Goal: Communication & Community: Connect with others

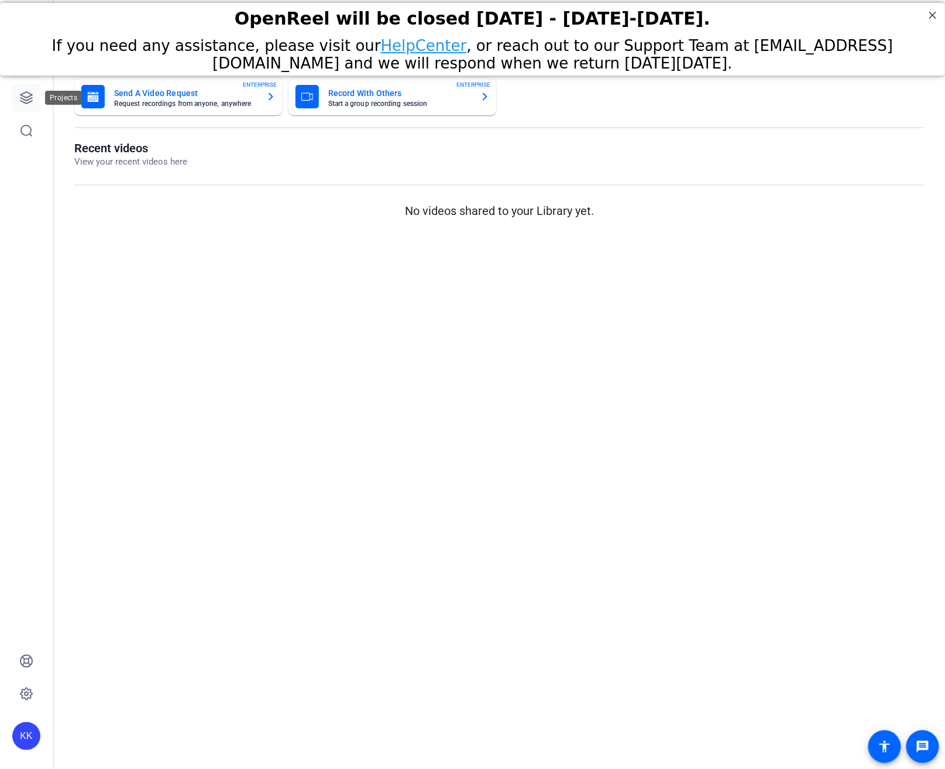
click at [16, 97] on link at bounding box center [26, 98] width 28 height 28
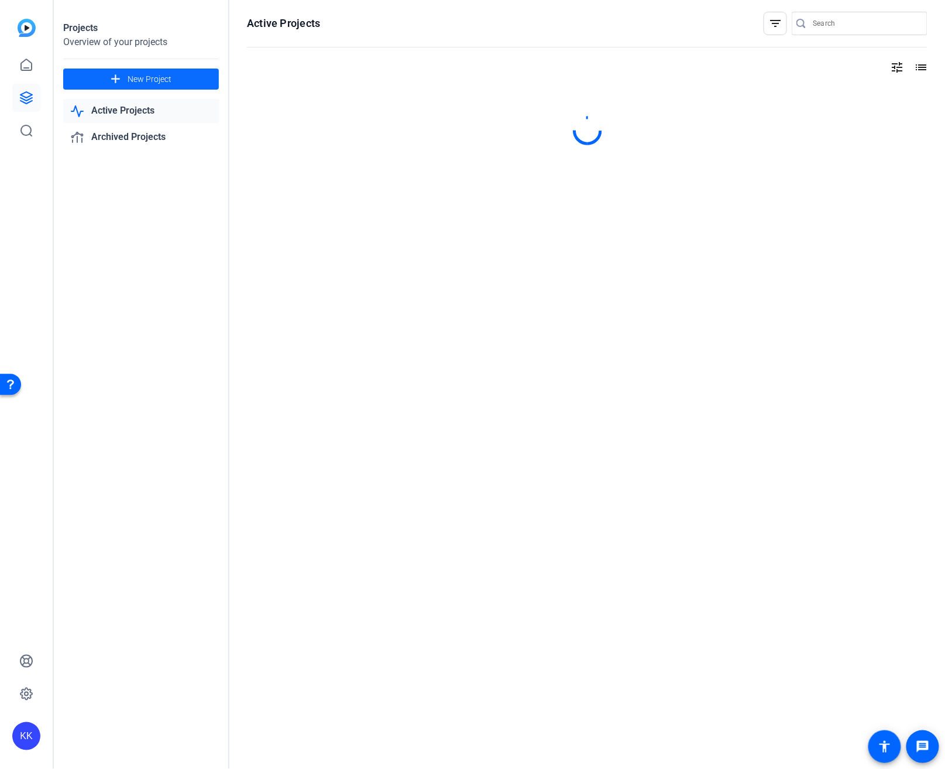
click at [149, 82] on span "New Project" at bounding box center [150, 79] width 44 height 12
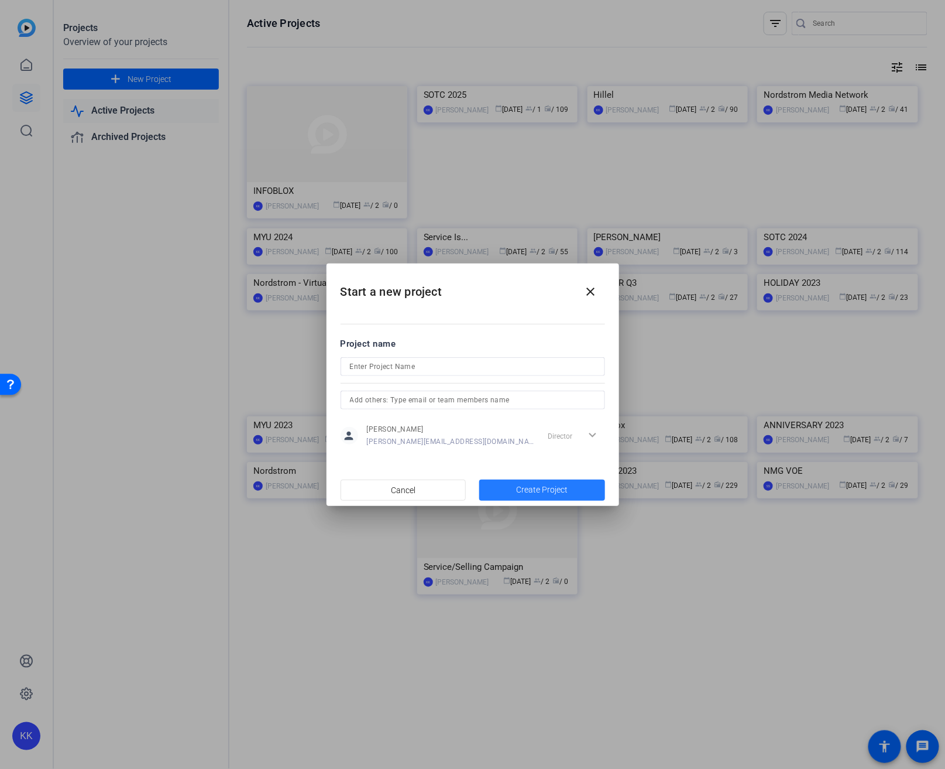
click at [560, 488] on span "Create Project" at bounding box center [542, 490] width 52 height 12
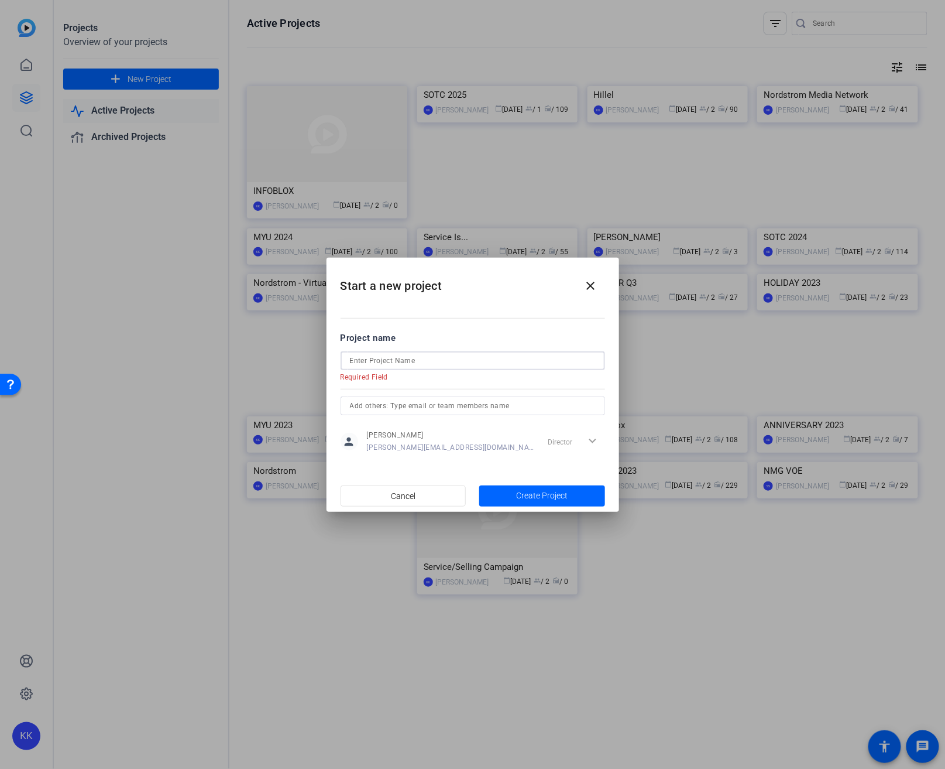
click at [410, 362] on input at bounding box center [473, 361] width 246 height 14
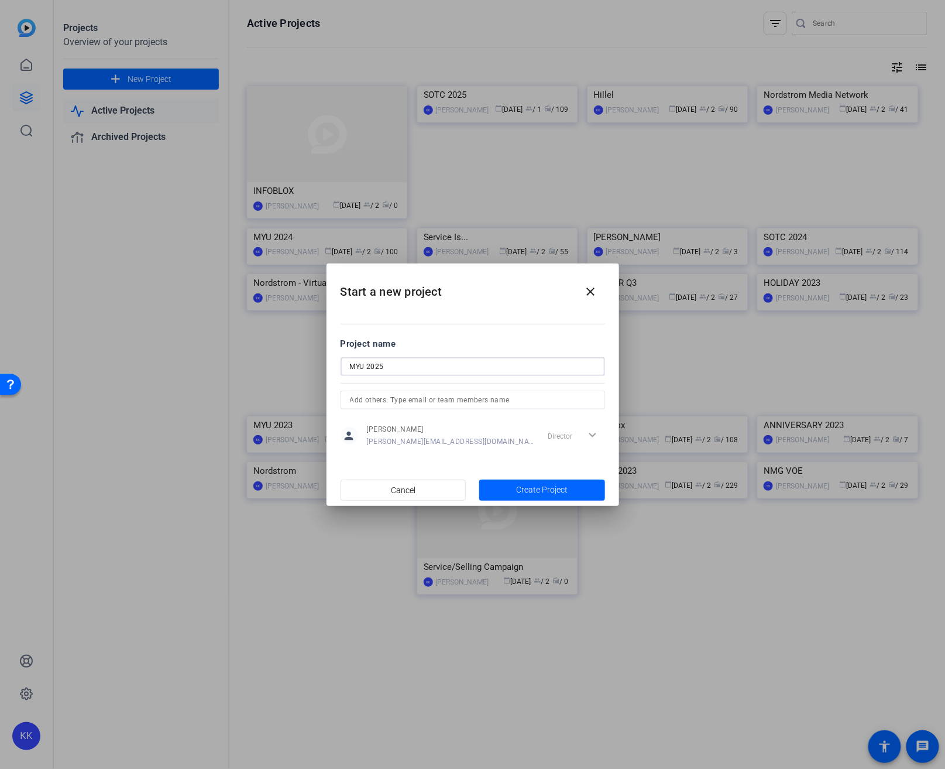
type input "MYU 2025"
click at [597, 437] on div "Director expand_more" at bounding box center [574, 435] width 61 height 21
click at [594, 434] on div "Director expand_more" at bounding box center [574, 435] width 61 height 21
click at [445, 436] on div "[PERSON_NAME] [PERSON_NAME][EMAIL_ADDRESS][DOMAIN_NAME]" at bounding box center [451, 435] width 168 height 22
click at [444, 401] on input "text" at bounding box center [473, 400] width 246 height 14
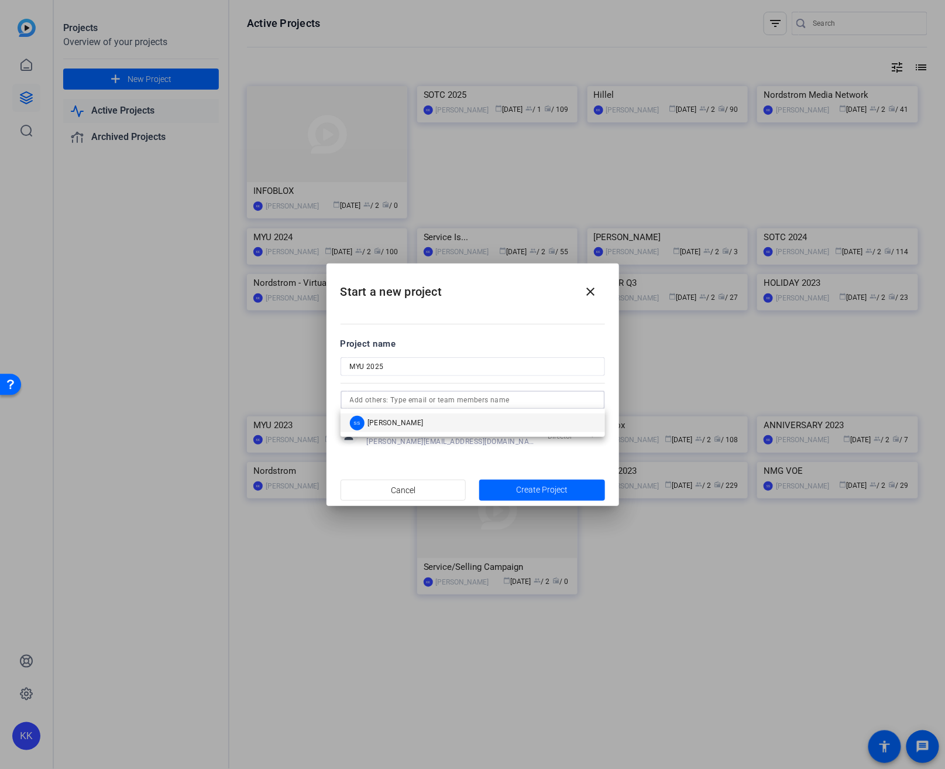
click at [429, 416] on mat-option "SS [PERSON_NAME]" at bounding box center [473, 422] width 265 height 19
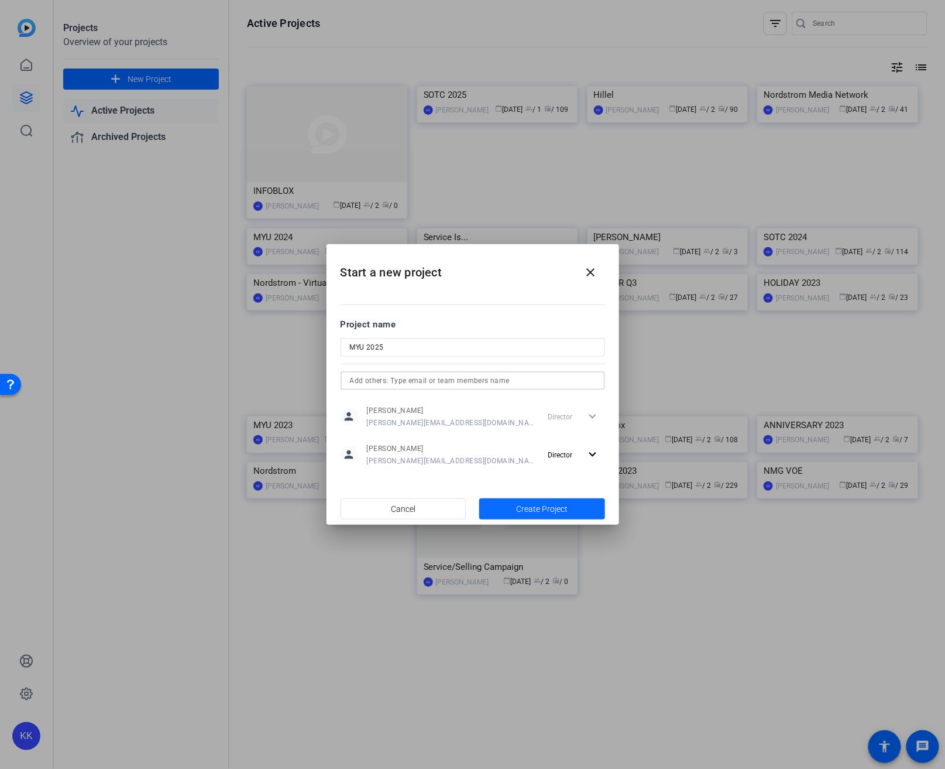
click at [534, 505] on span "Create Project" at bounding box center [542, 509] width 52 height 12
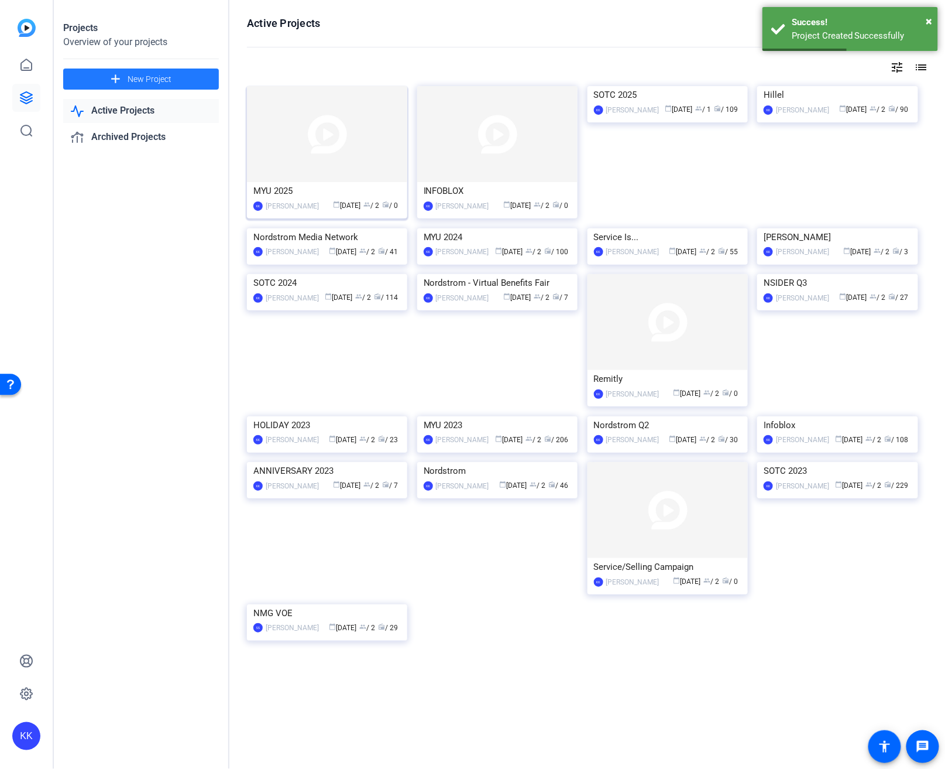
click at [347, 163] on img at bounding box center [327, 134] width 160 height 96
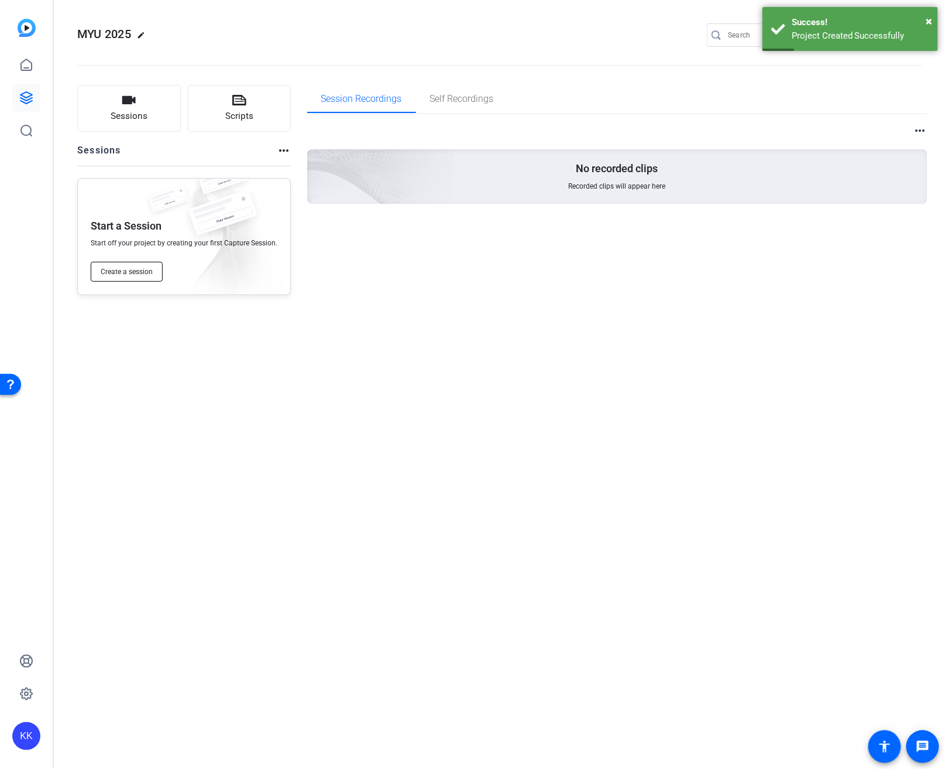
click at [136, 280] on button "Create a session" at bounding box center [127, 272] width 72 height 20
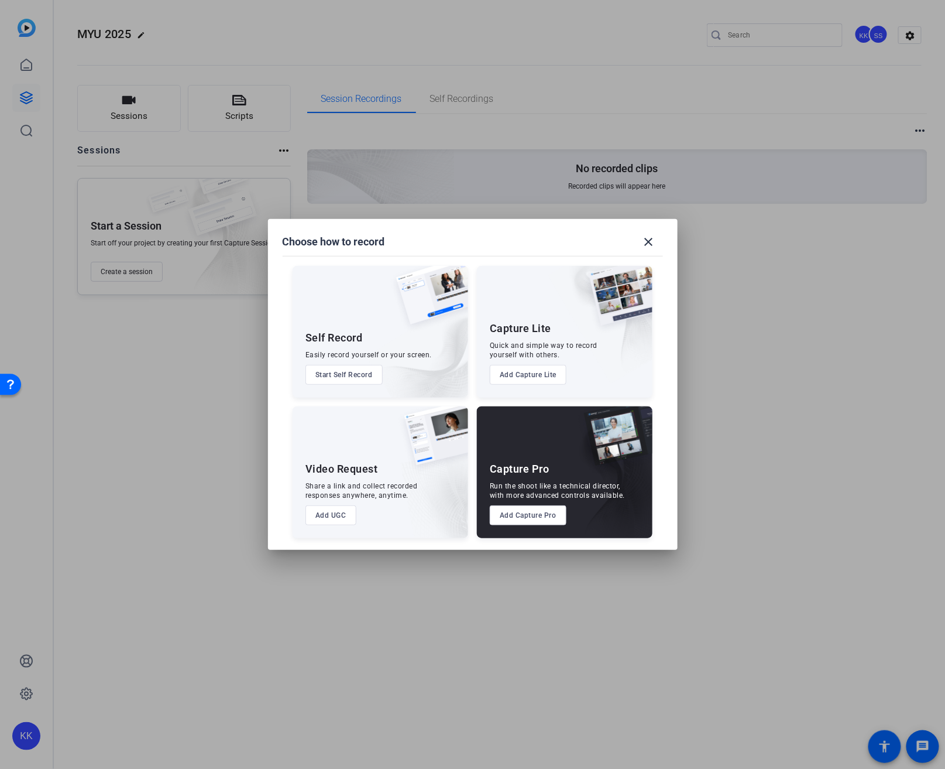
click at [543, 513] on button "Add Capture Pro" at bounding box center [528, 515] width 77 height 20
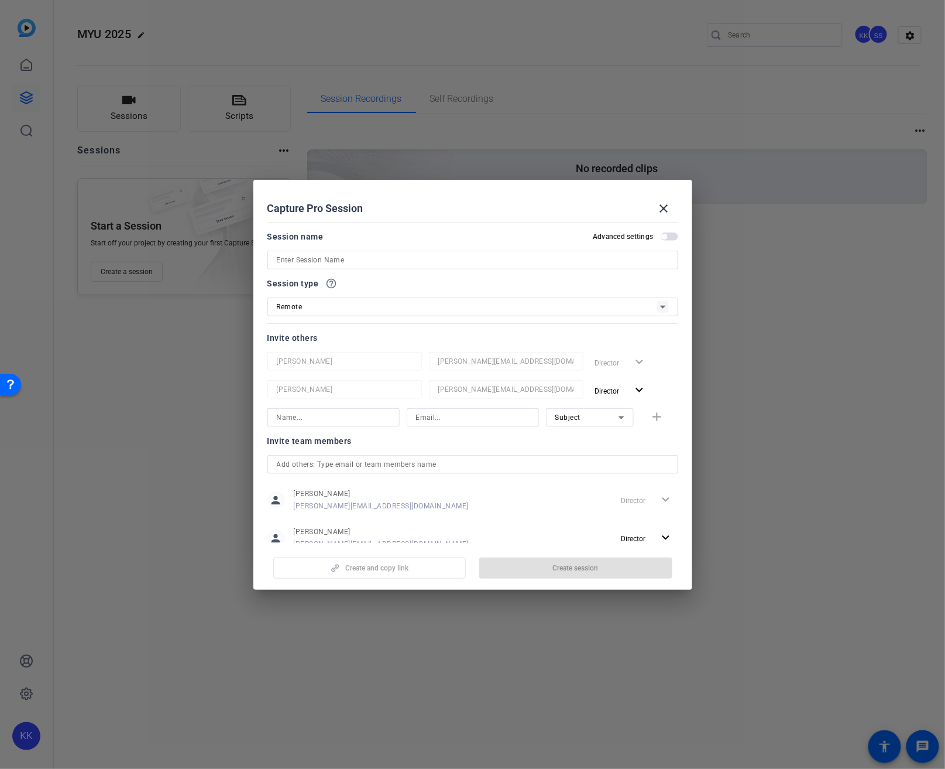
click at [417, 261] on input at bounding box center [473, 260] width 392 height 14
type input "MYU 2025"
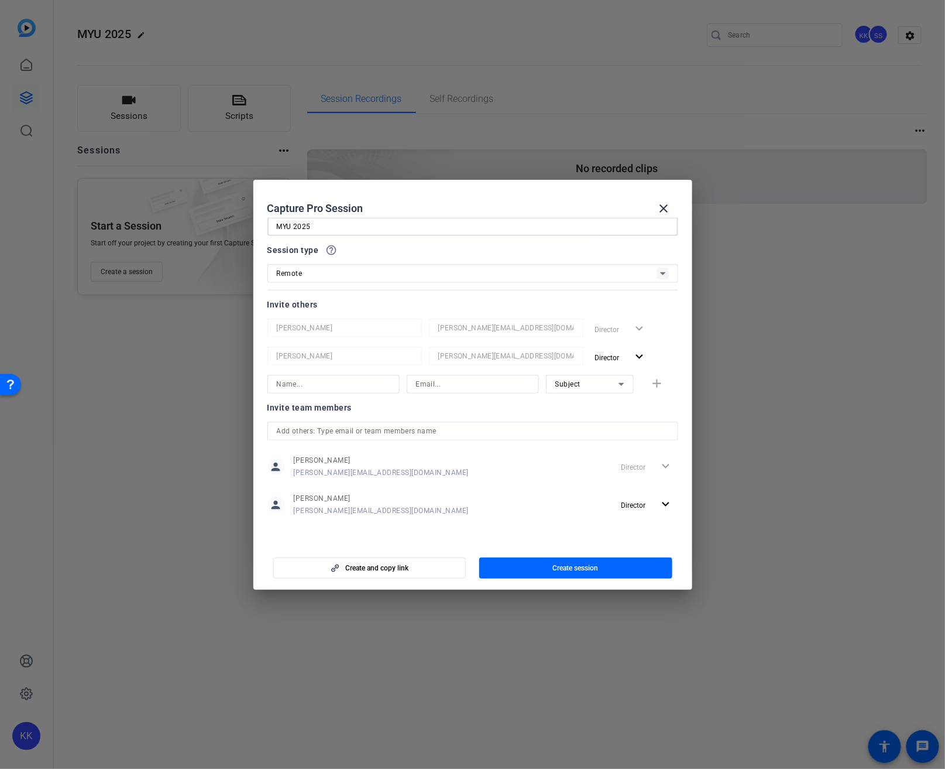
drag, startPoint x: 603, startPoint y: 557, endPoint x: 601, endPoint y: 565, distance: 7.8
click at [602, 558] on span "button" at bounding box center [575, 568] width 193 height 28
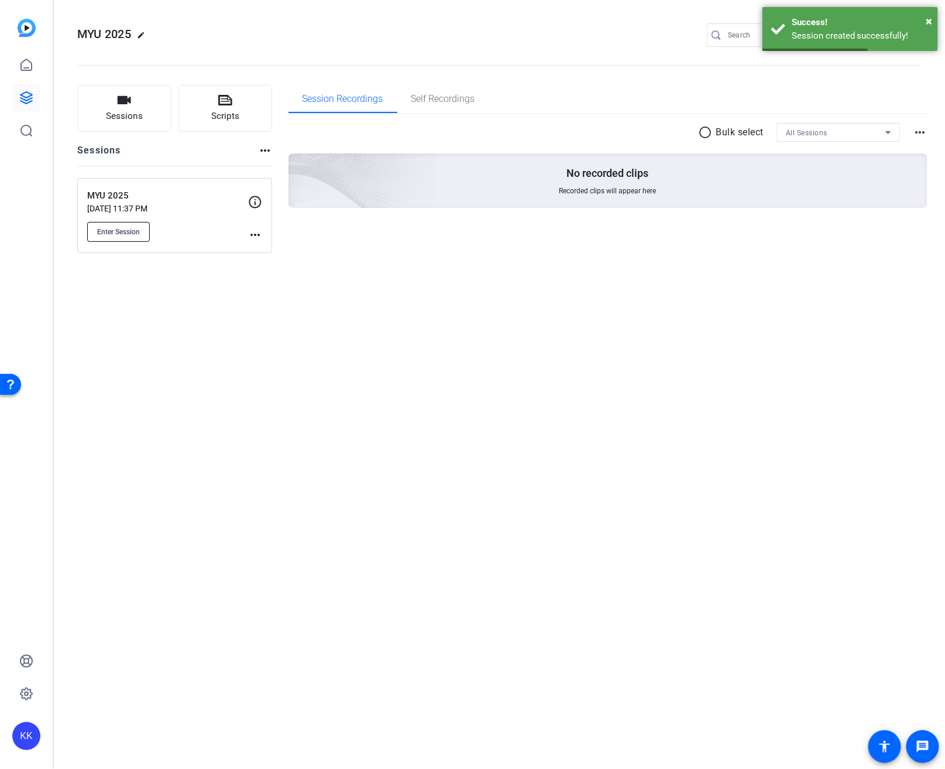
click at [123, 234] on span "Enter Session" at bounding box center [118, 231] width 43 height 9
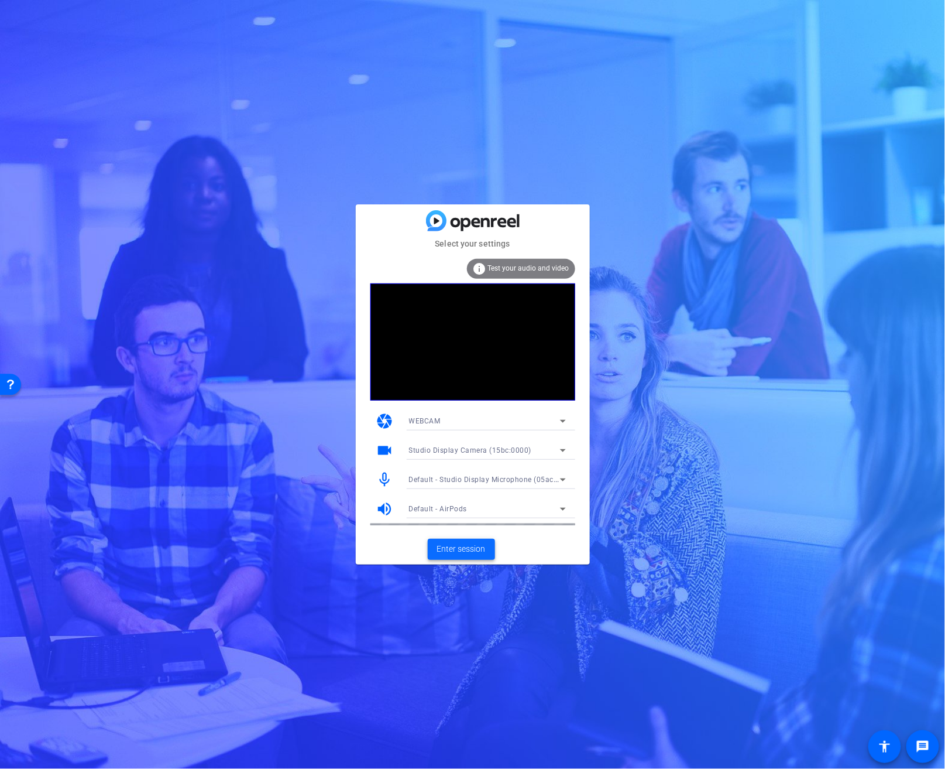
click at [477, 549] on span "Enter session" at bounding box center [461, 549] width 49 height 12
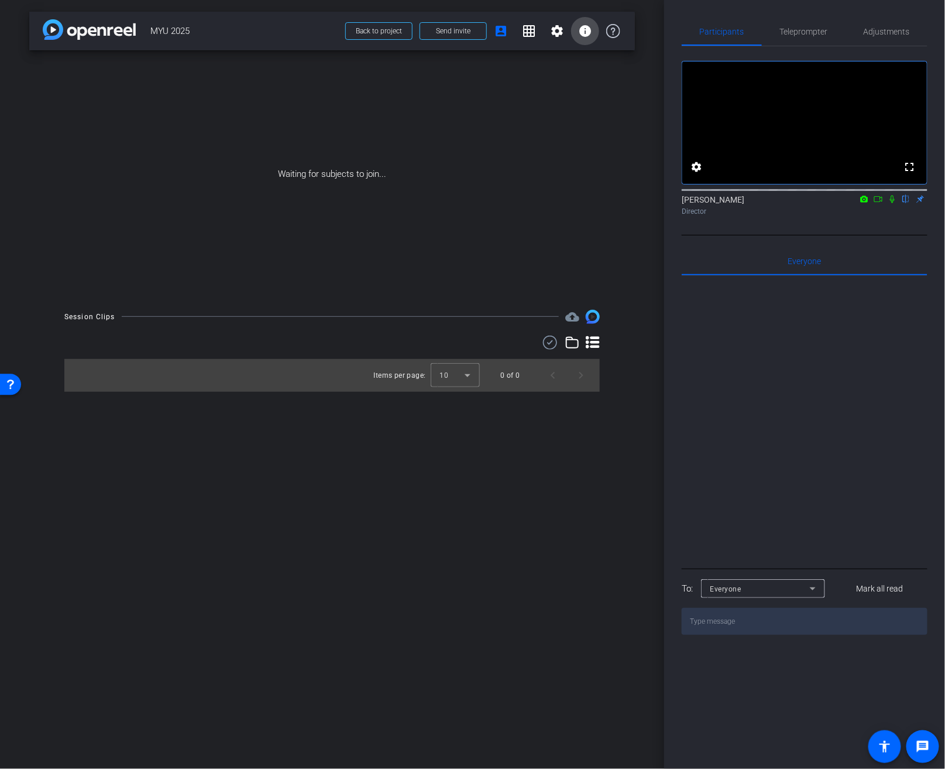
click at [590, 33] on mat-icon "info" at bounding box center [585, 31] width 14 height 14
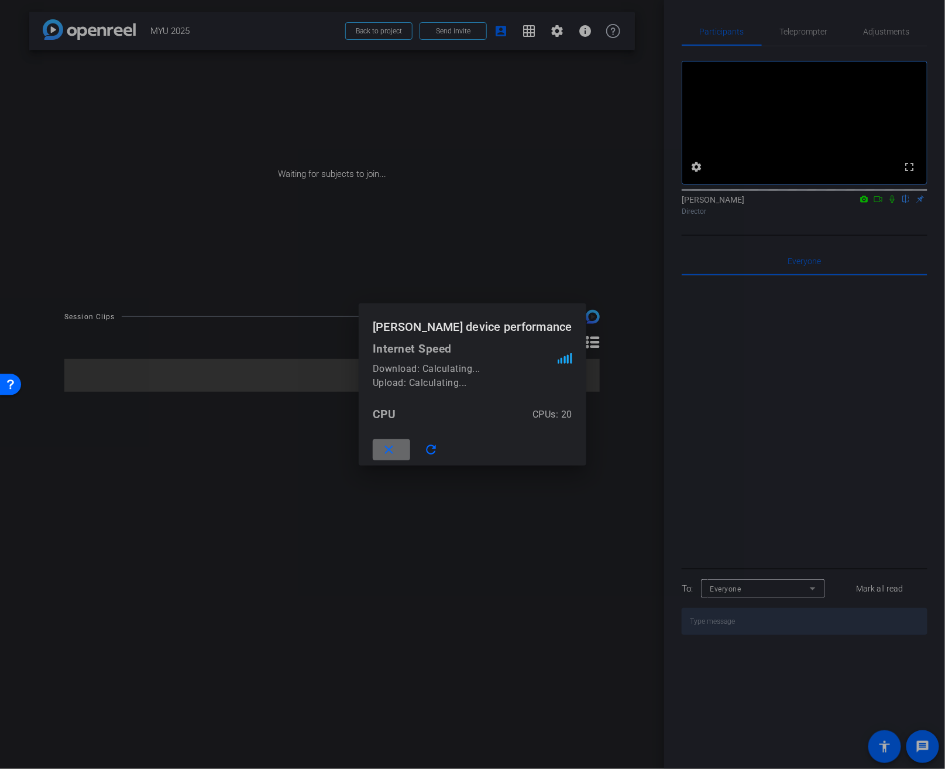
click at [410, 443] on span at bounding box center [391, 450] width 37 height 28
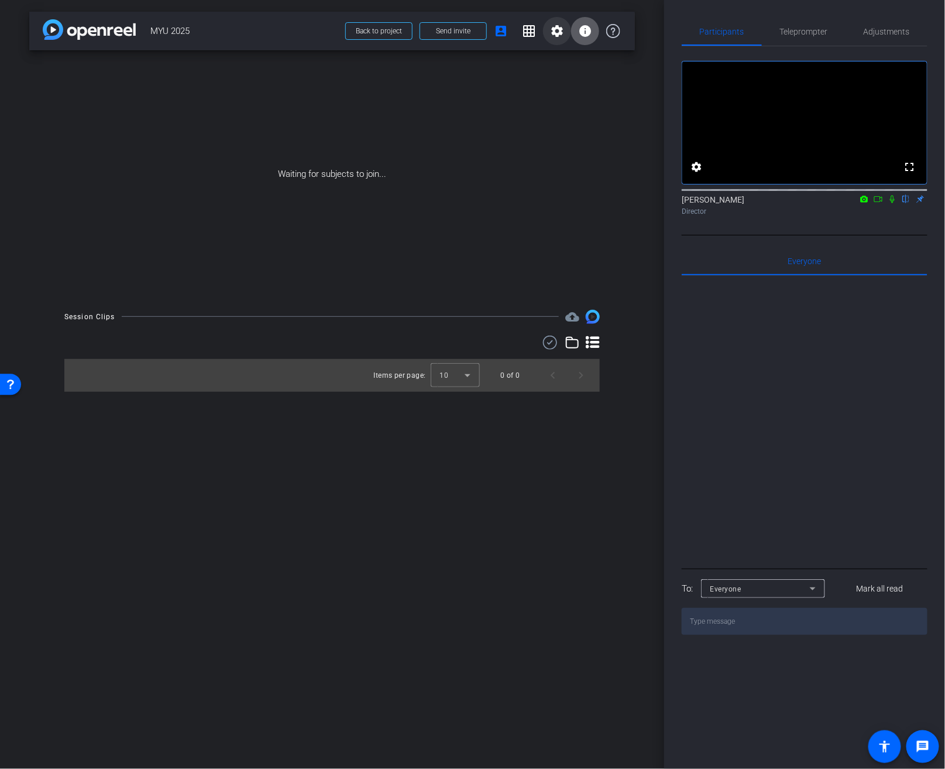
click at [553, 35] on mat-icon "settings" at bounding box center [557, 31] width 14 height 14
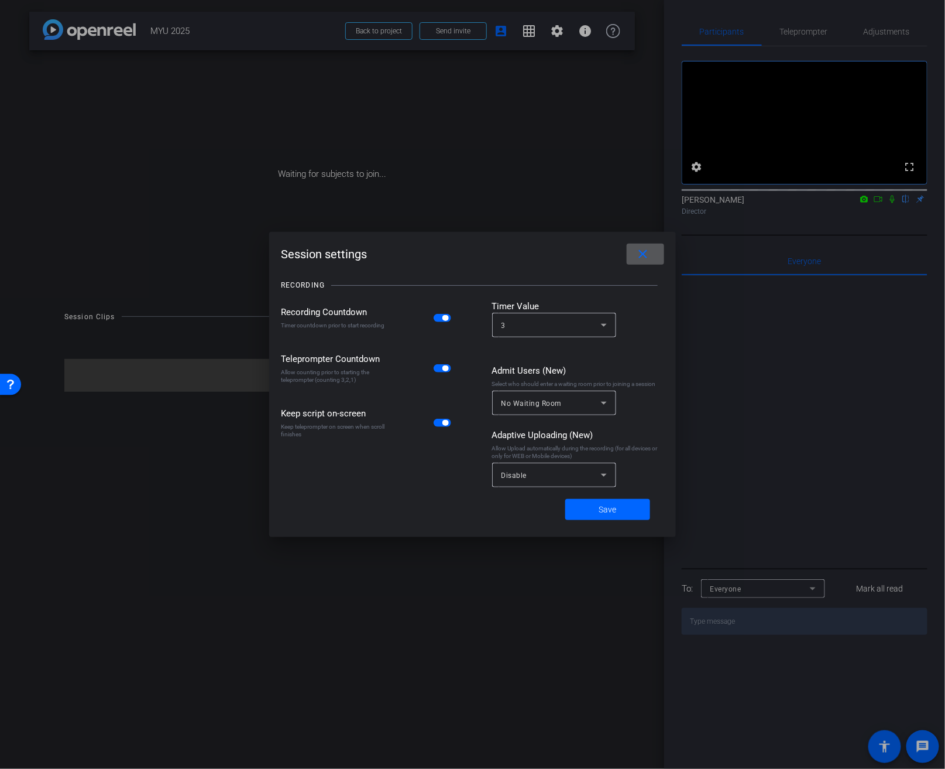
click at [636, 259] on mat-icon "close" at bounding box center [643, 254] width 15 height 15
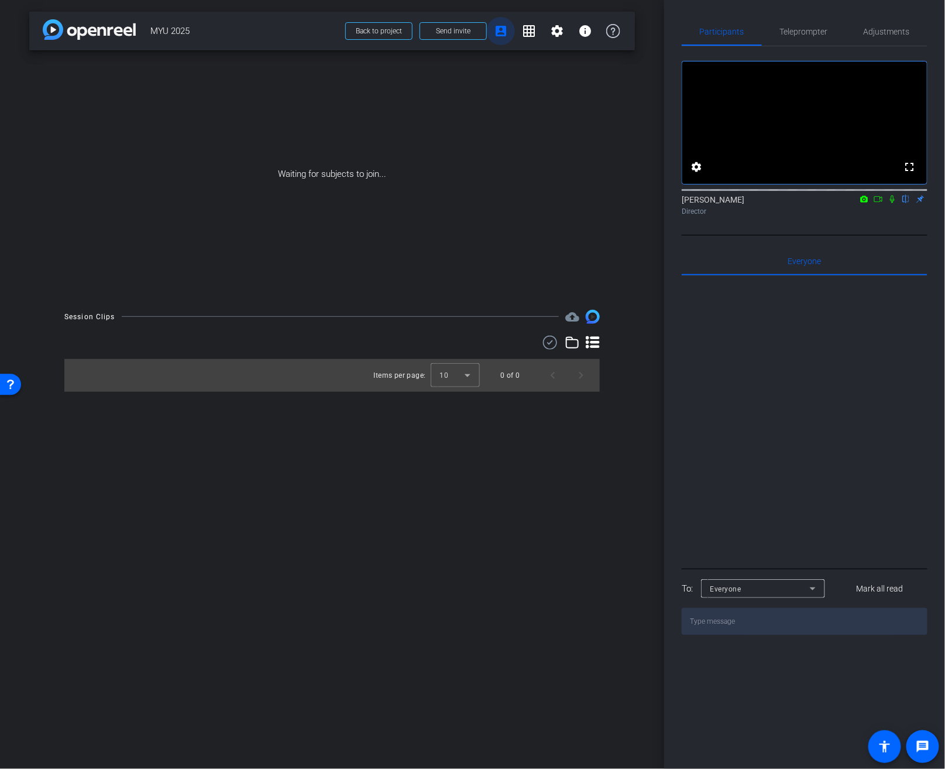
click at [506, 25] on mat-icon "account_box" at bounding box center [501, 31] width 14 height 14
click at [595, 32] on span at bounding box center [585, 31] width 28 height 28
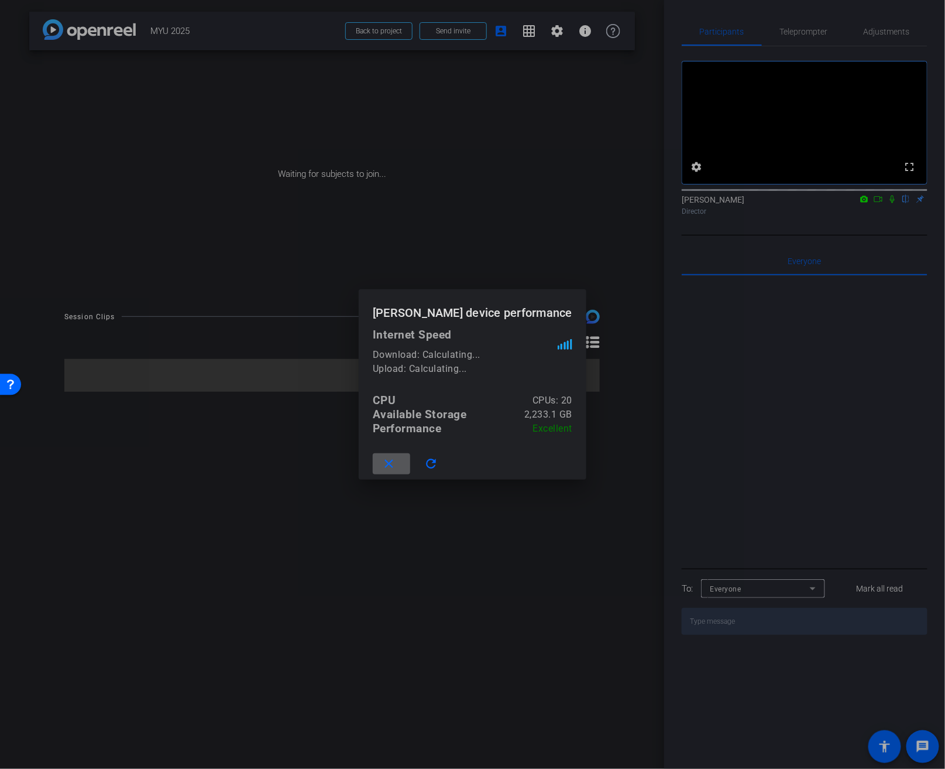
click at [594, 33] on div at bounding box center [472, 384] width 945 height 769
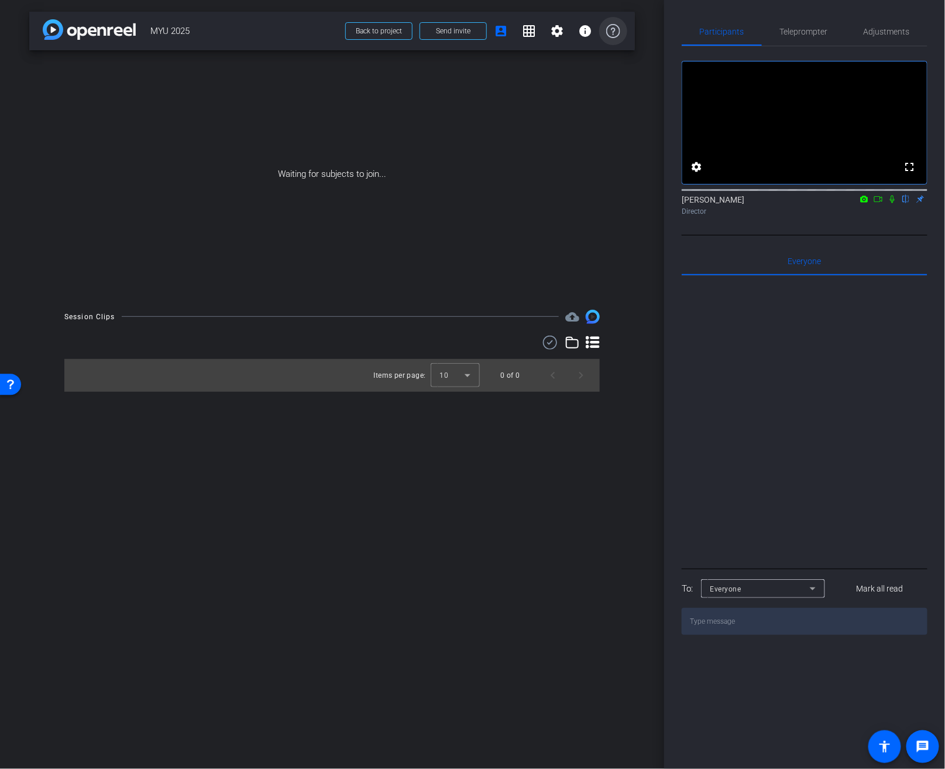
click at [607, 32] on icon at bounding box center [614, 31] width 14 height 14
click at [450, 32] on span "Send invite" at bounding box center [453, 30] width 35 height 9
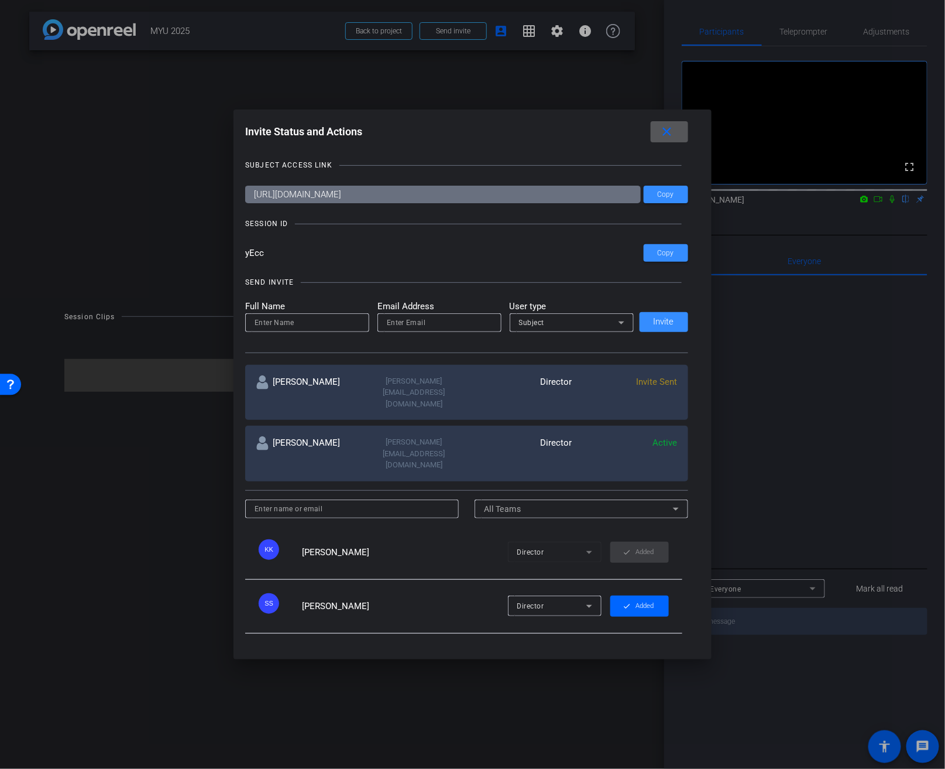
click at [642, 262] on div "SUBJECT ACCESS LINK https://capture.openreel.com/subject/MODE_OTP?otp=yEcc Copy…" at bounding box center [472, 397] width 455 height 499
drag, startPoint x: 398, startPoint y: 261, endPoint x: 249, endPoint y: 241, distance: 149.4
click at [249, 241] on div "SUBJECT ACCESS LINK https://capture.openreel.com/subject/MODE_OTP?otp=yEcc Copy…" at bounding box center [472, 397] width 455 height 499
click at [656, 248] on span at bounding box center [666, 253] width 44 height 28
click at [664, 193] on span "Copy" at bounding box center [666, 194] width 16 height 9
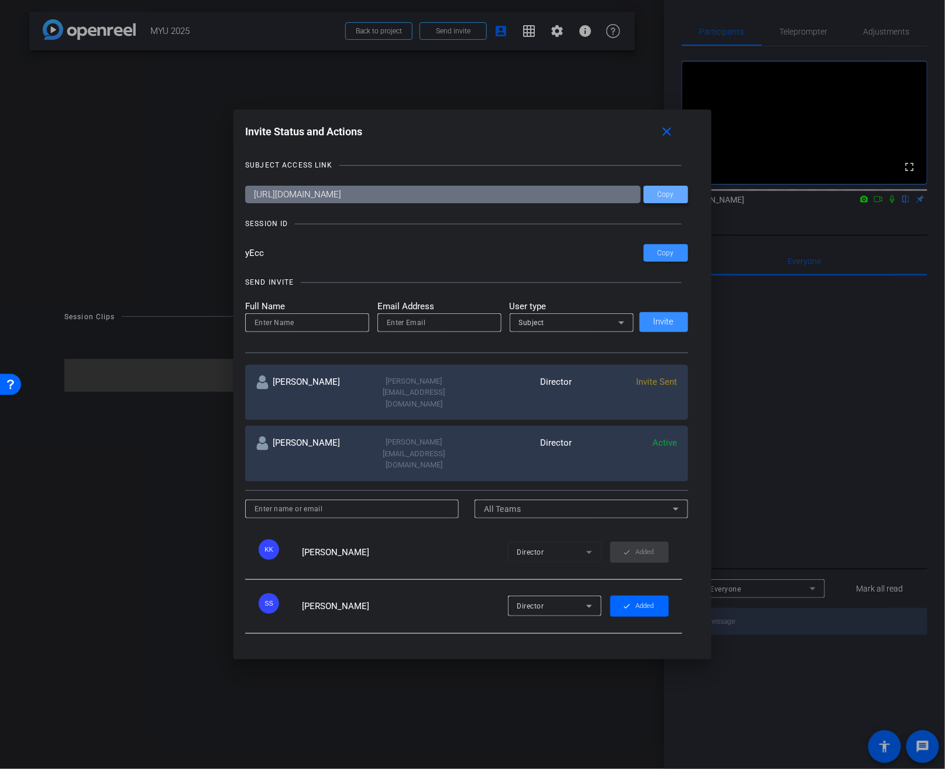
click at [666, 193] on span "Copy" at bounding box center [666, 194] width 16 height 9
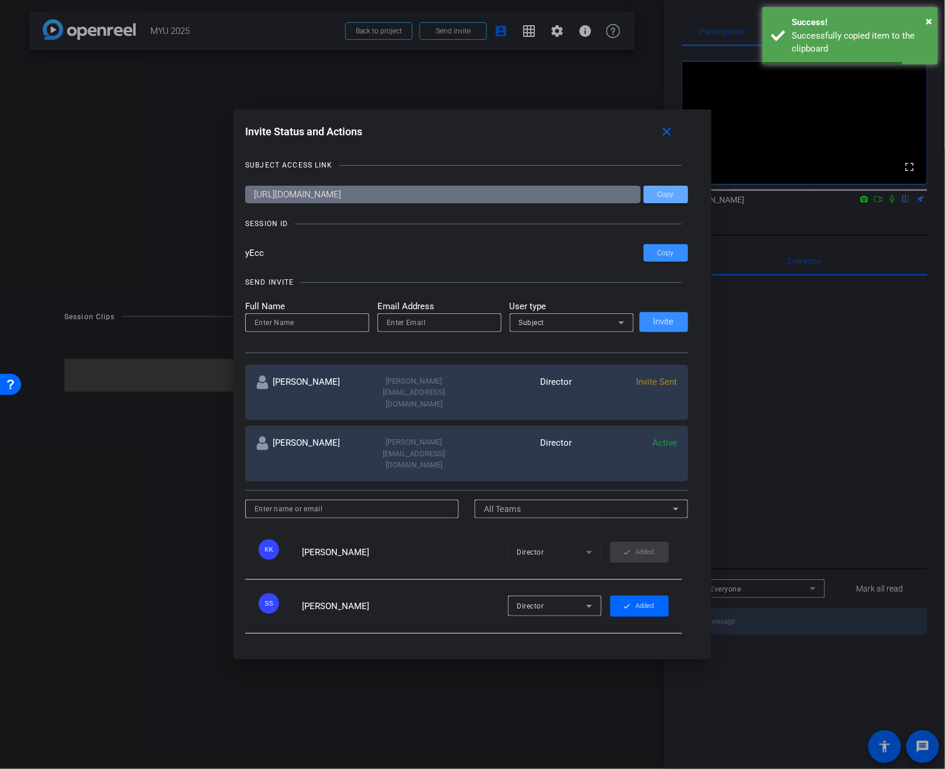
click at [214, 224] on div at bounding box center [472, 384] width 945 height 769
